Goal: Information Seeking & Learning: Check status

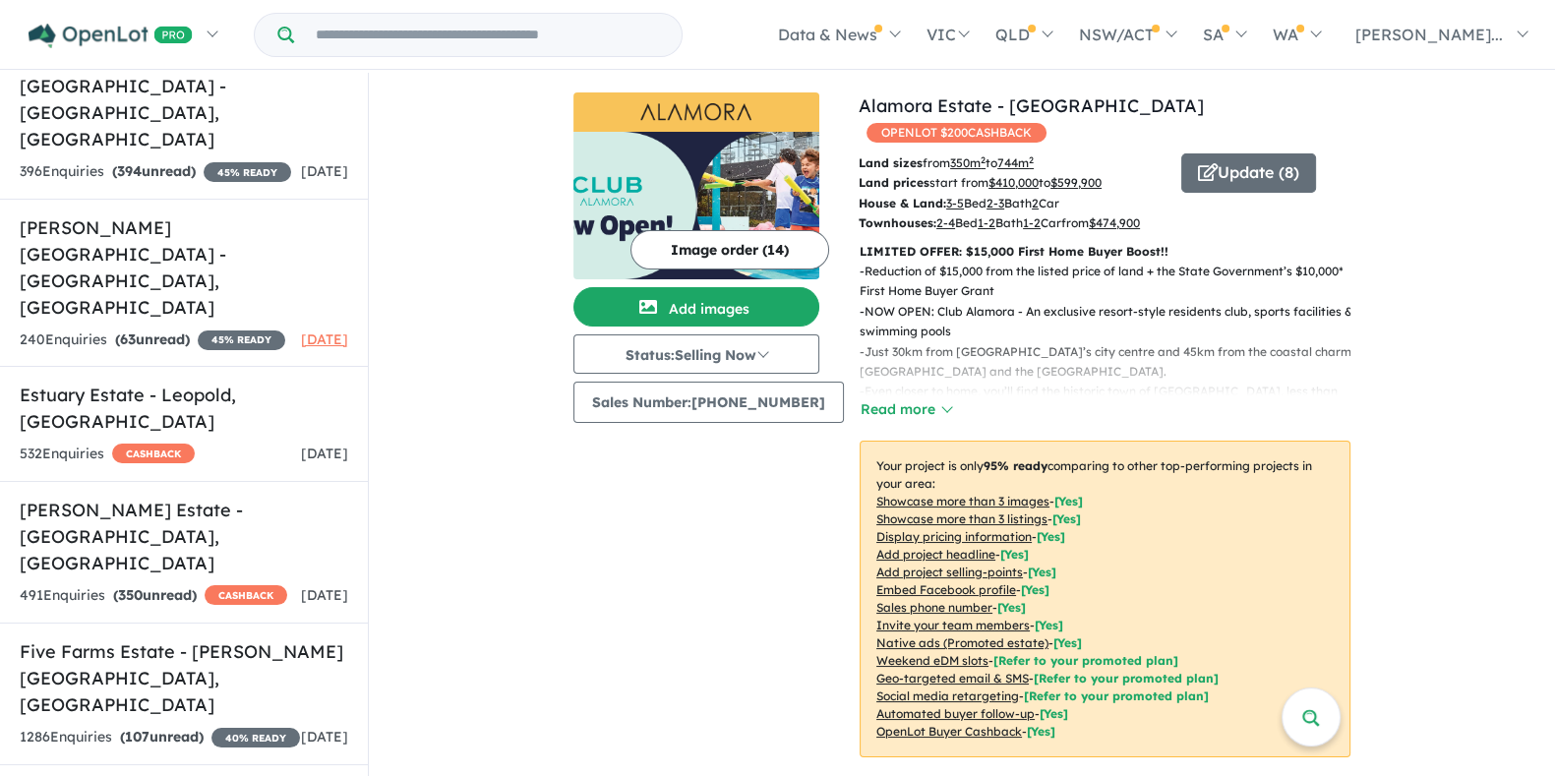
scroll to position [2950, 0]
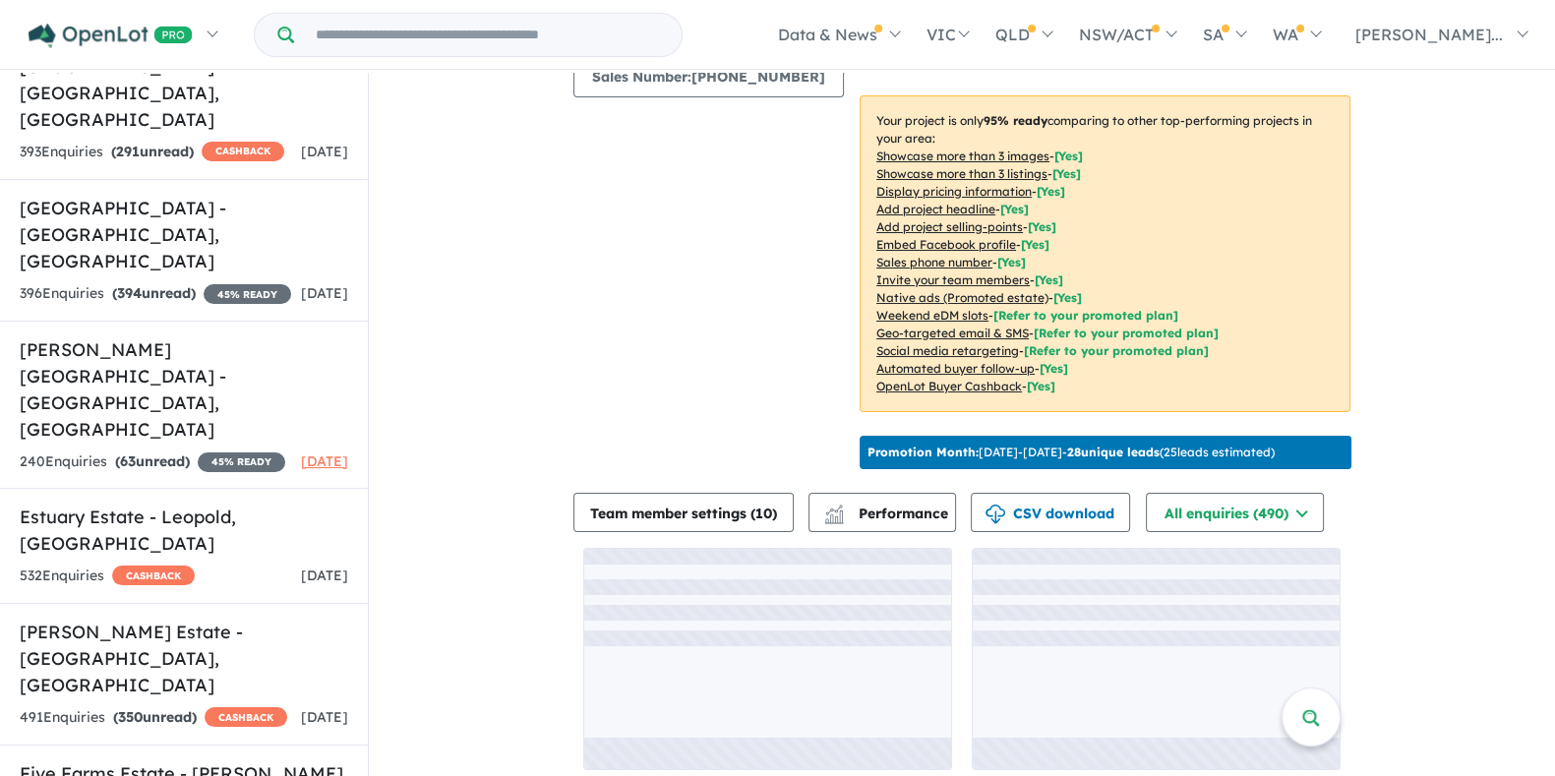
scroll to position [2, 0]
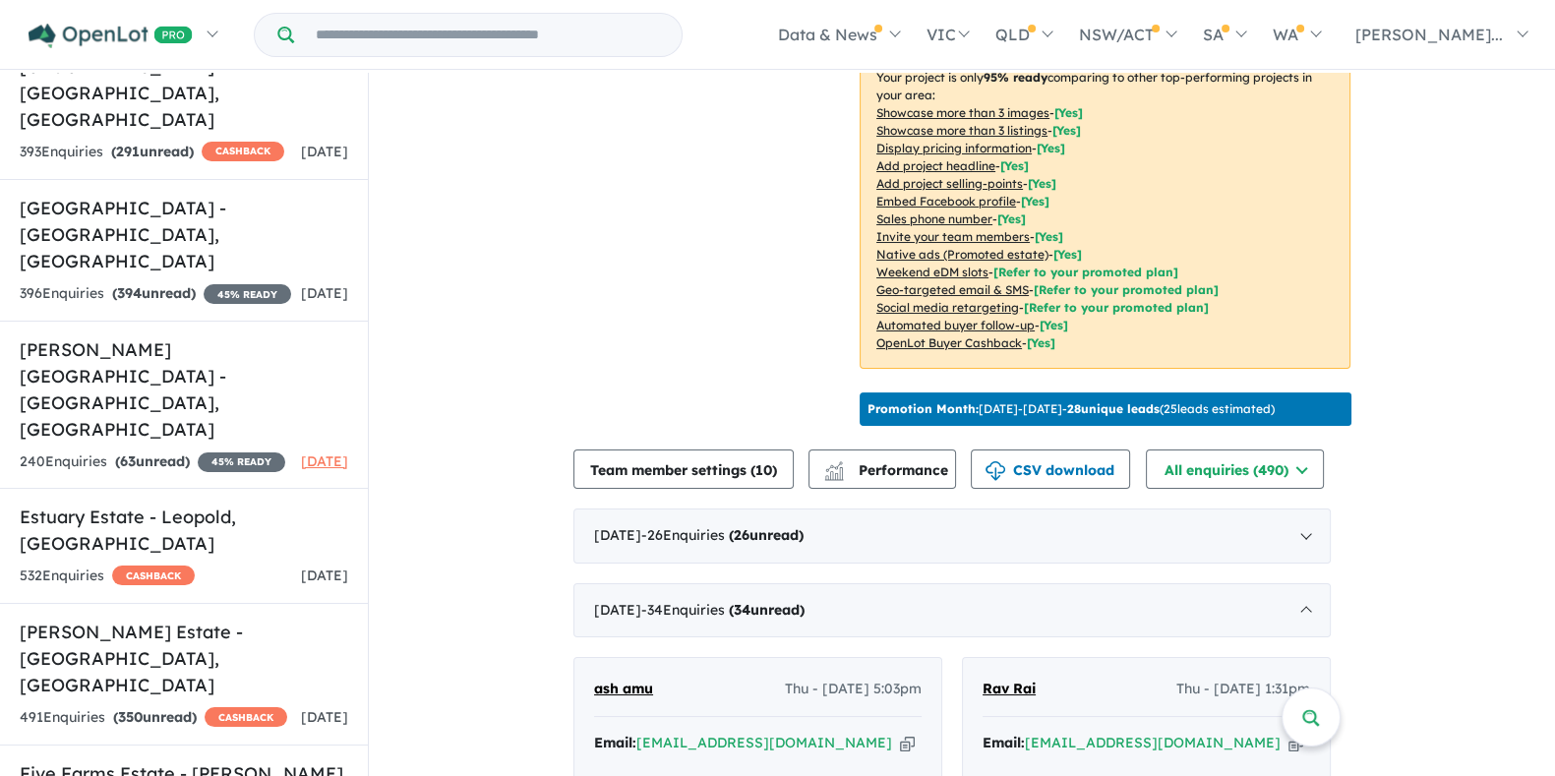
scroll to position [615, 0]
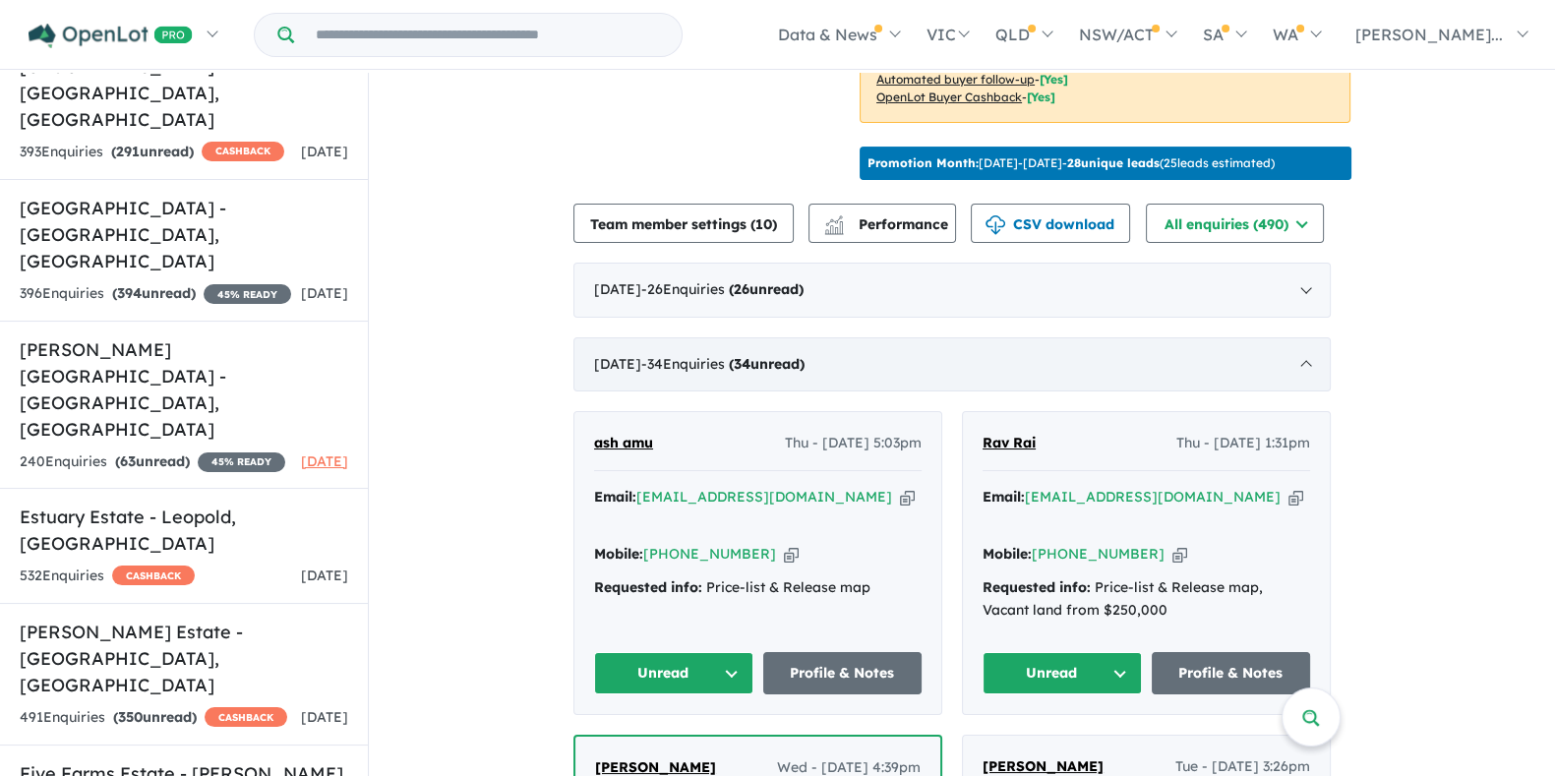
click at [754, 356] on span "- 34 Enquir ies ( 34 unread)" at bounding box center [722, 364] width 163 height 18
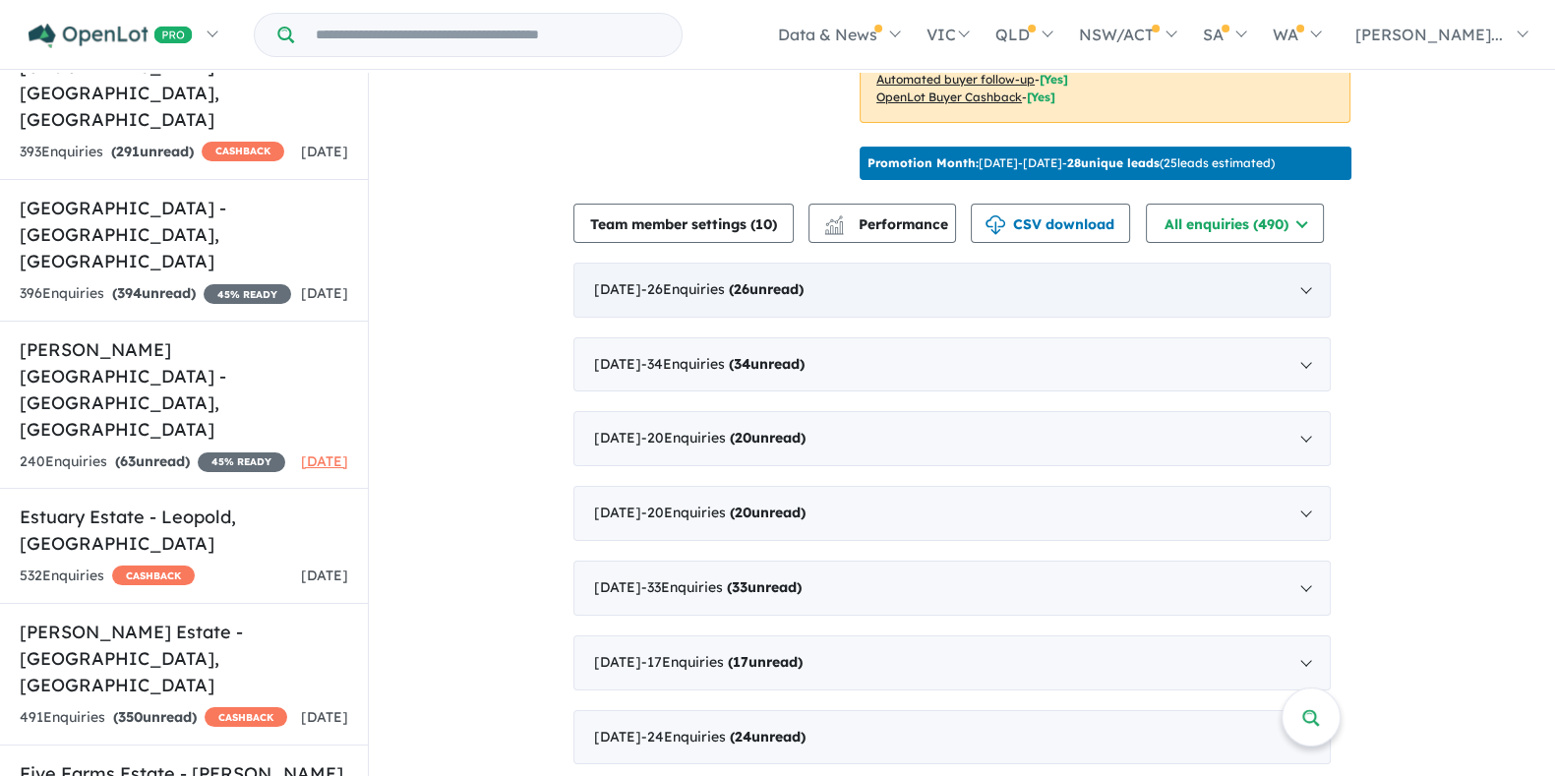
click at [779, 292] on div "August 2025 - 26 Enquir ies ( 26 unread)" at bounding box center [951, 290] width 757 height 55
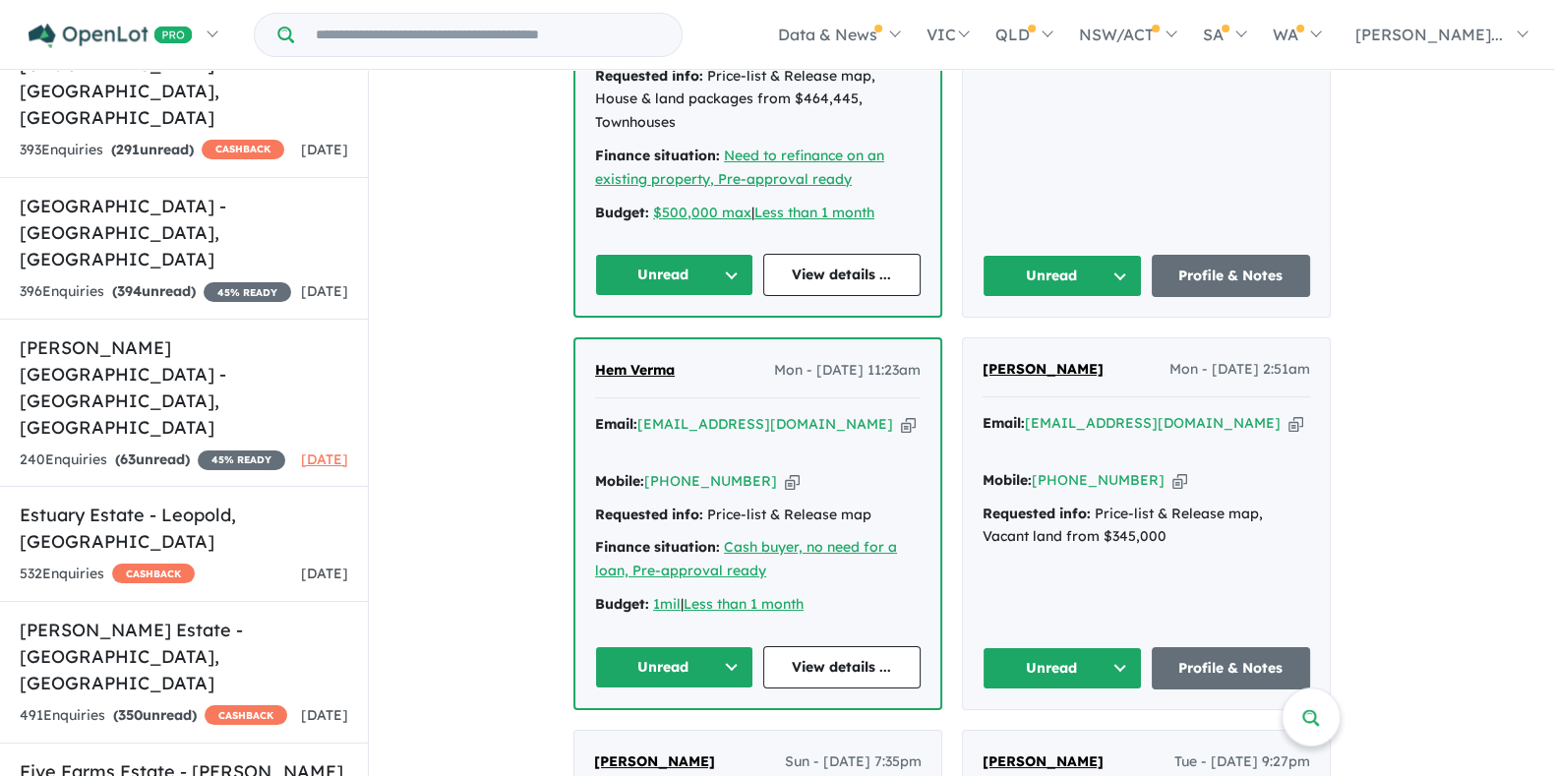
scroll to position [4307, 0]
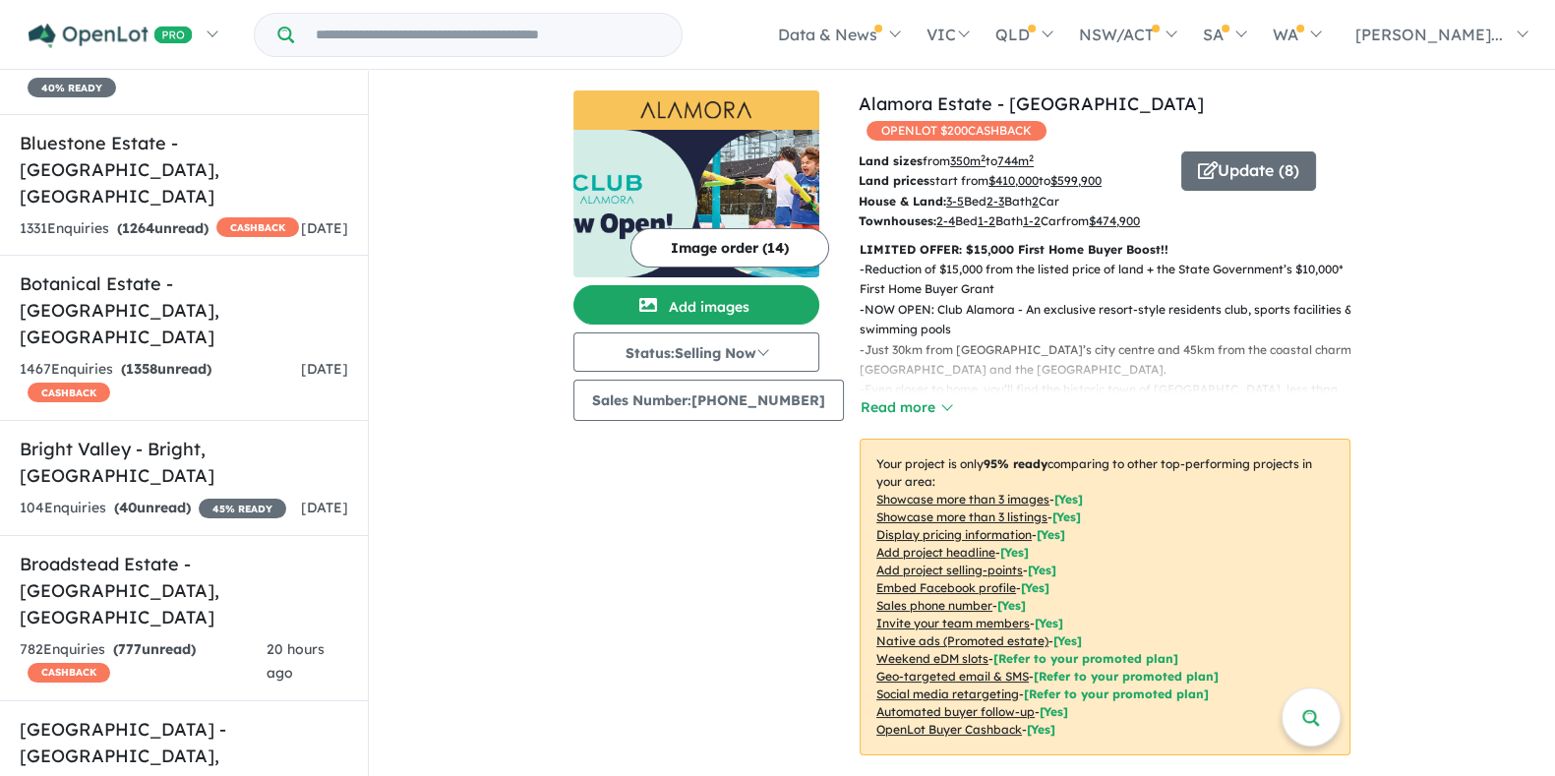
scroll to position [1391, 0]
